Goal: Task Accomplishment & Management: Manage account settings

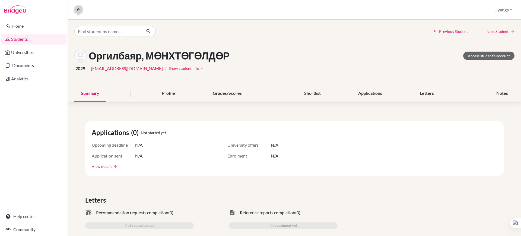
click at [76, 9] on icon at bounding box center [78, 9] width 5 height 5
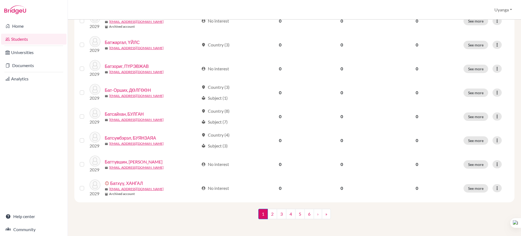
scroll to position [385, 0]
click at [289, 214] on link "4" at bounding box center [290, 213] width 9 height 10
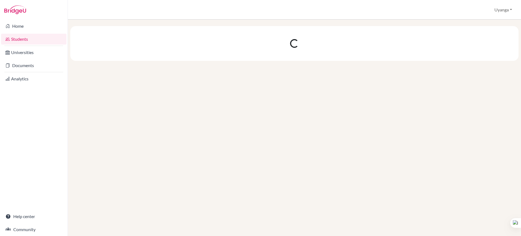
scroll to position [0, 0]
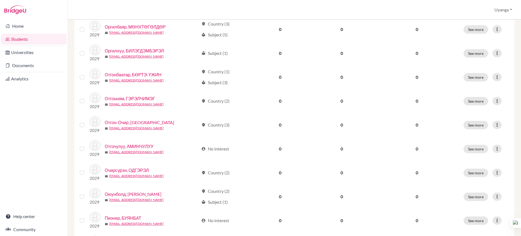
scroll to position [232, 0]
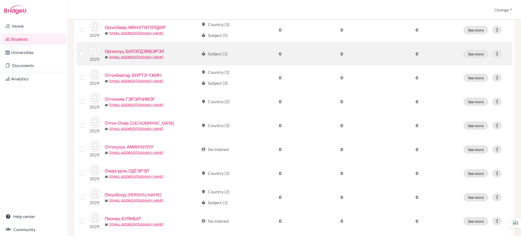
click at [142, 51] on link "Оргилхүү, БИЛЭГДЭМБЭРЭЛ" at bounding box center [134, 51] width 59 height 7
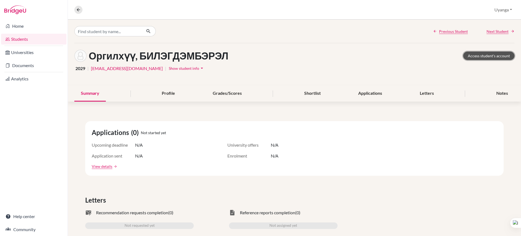
click at [486, 59] on link "Access student's account" at bounding box center [488, 56] width 51 height 8
click at [74, 8] on button at bounding box center [78, 10] width 8 height 8
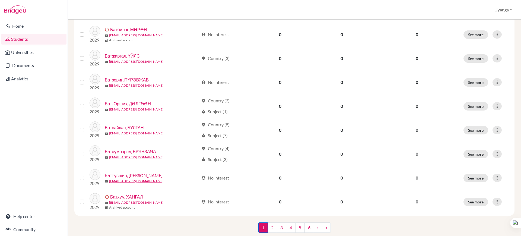
scroll to position [385, 0]
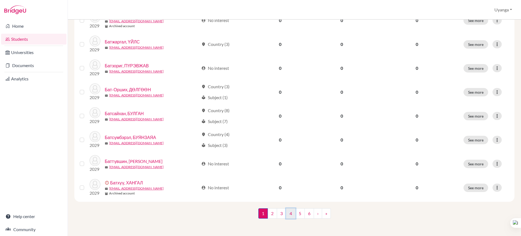
click at [288, 215] on link "4" at bounding box center [290, 213] width 9 height 10
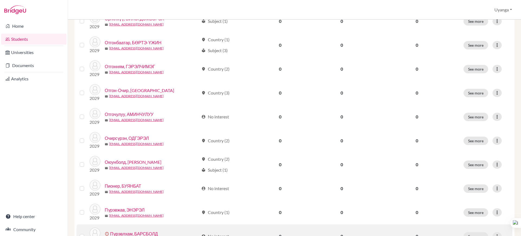
scroll to position [249, 0]
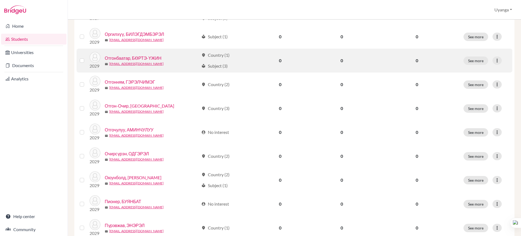
click at [130, 58] on link "Отгонбаатар, БӨРТЭ-ҮЖИН" at bounding box center [133, 58] width 57 height 7
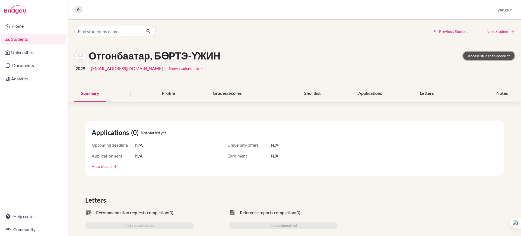
click at [485, 54] on link "Access student's account" at bounding box center [488, 56] width 51 height 8
